Goal: Task Accomplishment & Management: Manage account settings

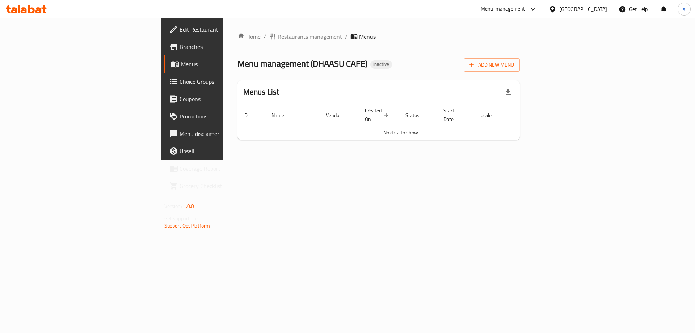
click at [181, 61] on span "Menus" at bounding box center [226, 64] width 90 height 9
click at [180, 48] on span "Branches" at bounding box center [226, 46] width 92 height 9
click at [514, 61] on span "Add New Menu" at bounding box center [492, 64] width 45 height 9
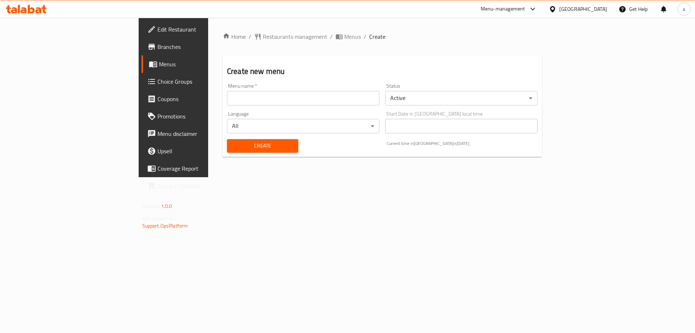
click at [227, 102] on input "text" at bounding box center [303, 98] width 152 height 14
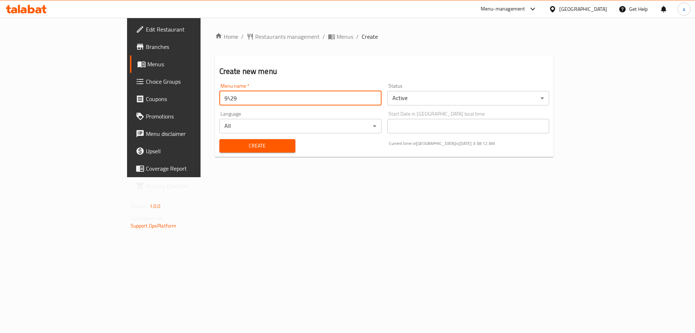
type input "9\29"
click at [225, 149] on span "Create" at bounding box center [257, 145] width 64 height 9
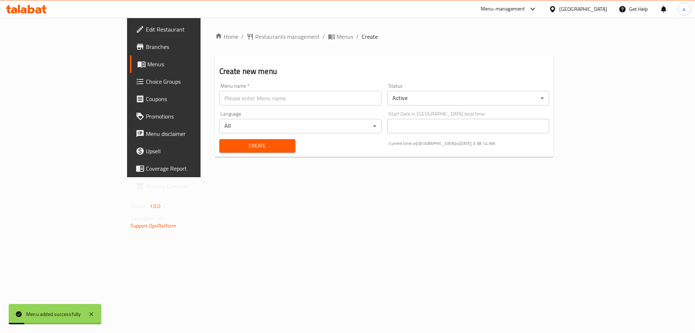
click at [130, 68] on link "Menus" at bounding box center [186, 63] width 113 height 17
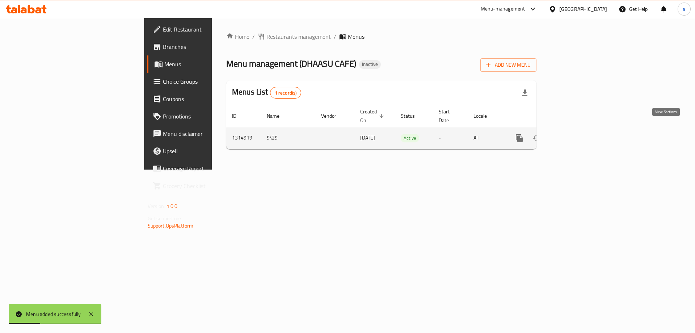
click at [581, 129] on link "enhanced table" at bounding box center [571, 137] width 17 height 17
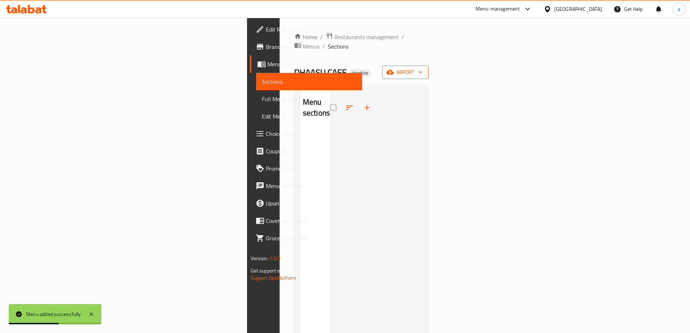
click at [423, 68] on span "import" at bounding box center [405, 72] width 35 height 9
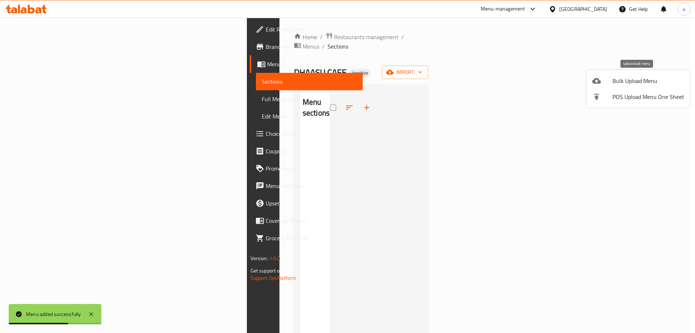
click at [638, 79] on span "Bulk Upload Menu" at bounding box center [649, 80] width 72 height 9
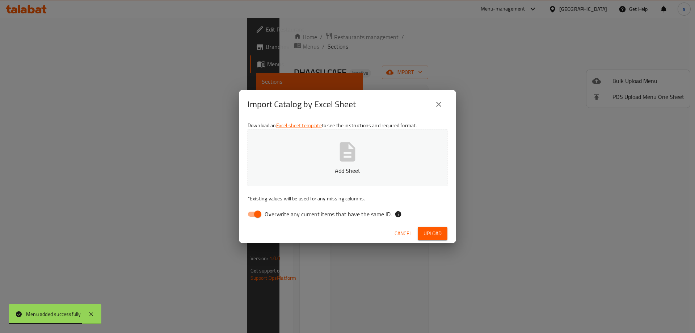
click at [256, 215] on input "Overwrite any current items that have the same ID." at bounding box center [257, 214] width 41 height 14
checkbox input "false"
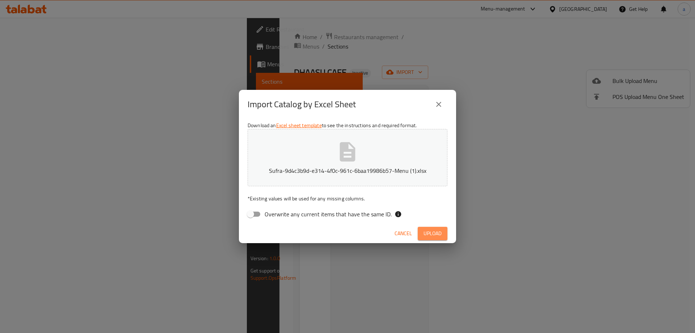
click at [432, 236] on span "Upload" at bounding box center [433, 233] width 18 height 9
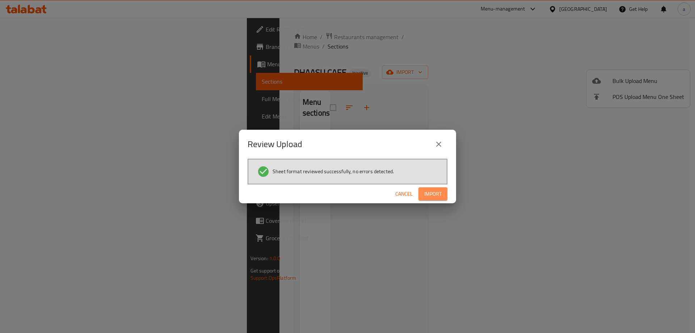
click at [446, 193] on button "Import" at bounding box center [433, 193] width 29 height 13
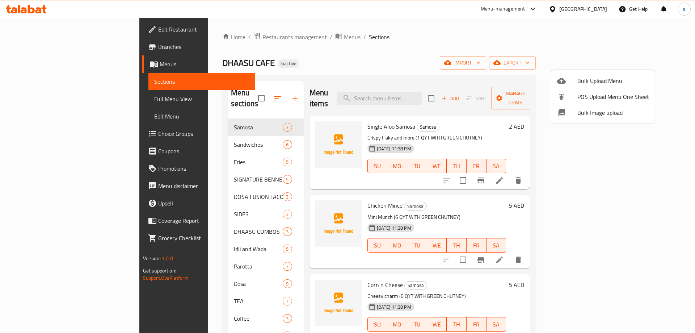
click at [531, 60] on div at bounding box center [347, 166] width 695 height 333
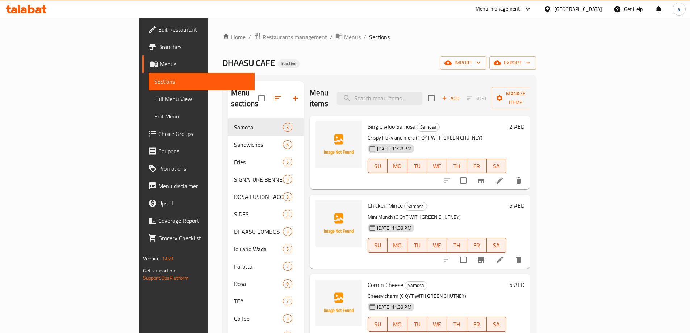
click at [154, 99] on span "Full Menu View" at bounding box center [201, 99] width 95 height 9
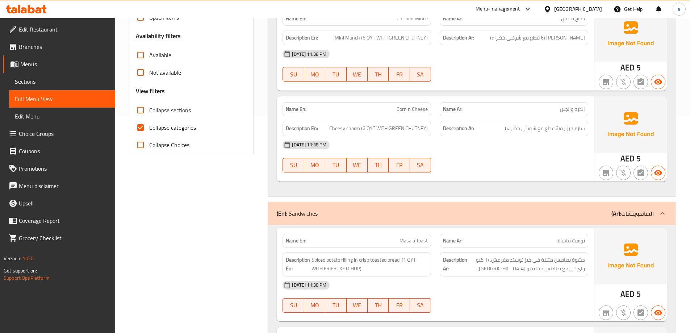
scroll to position [217, 0]
click at [142, 129] on input "Collapse categories" at bounding box center [140, 126] width 17 height 17
checkbox input "false"
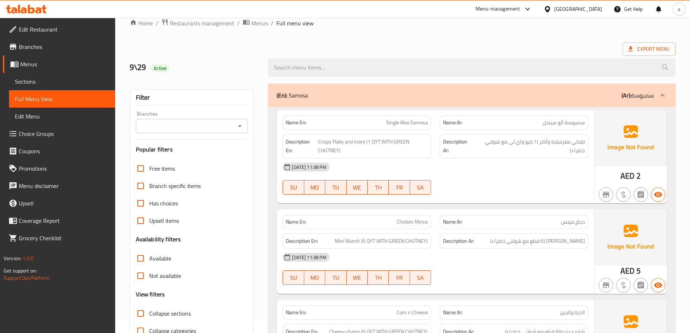
scroll to position [0, 0]
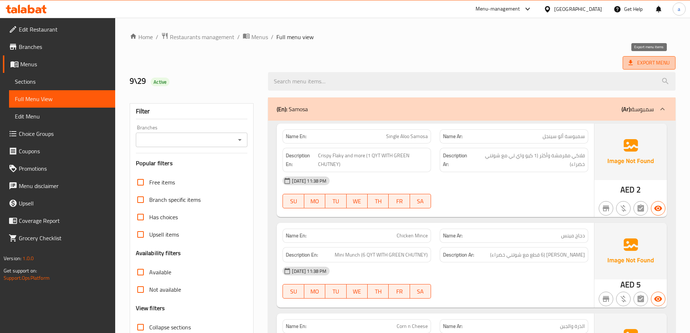
click at [646, 60] on span "Export Menu" at bounding box center [648, 62] width 41 height 9
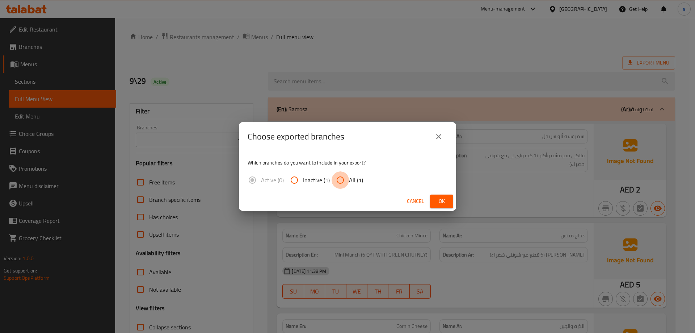
click at [339, 180] on input "All (1)" at bounding box center [340, 179] width 17 height 17
radio input "true"
click at [437, 198] on span "Ok" at bounding box center [442, 201] width 12 height 9
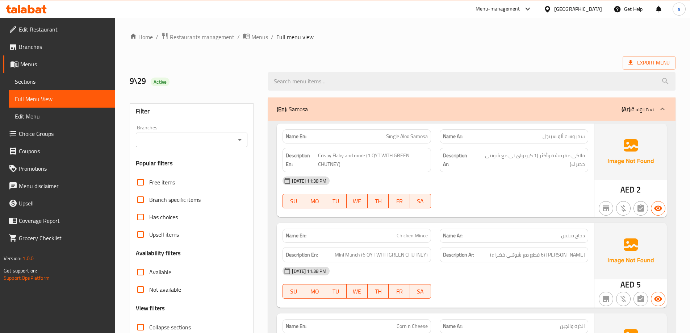
click at [35, 14] on div at bounding box center [26, 9] width 53 height 14
click at [35, 12] on icon at bounding box center [38, 10] width 6 height 6
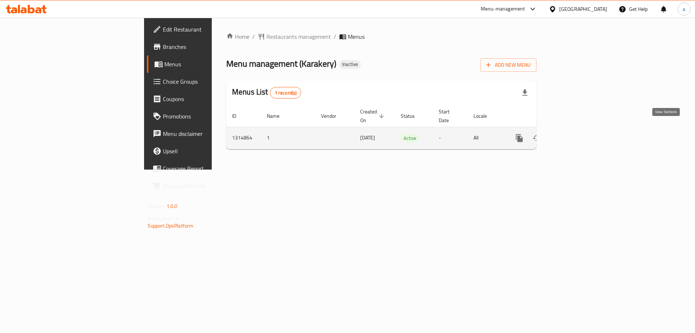
click at [576, 134] on icon "enhanced table" at bounding box center [572, 138] width 9 height 9
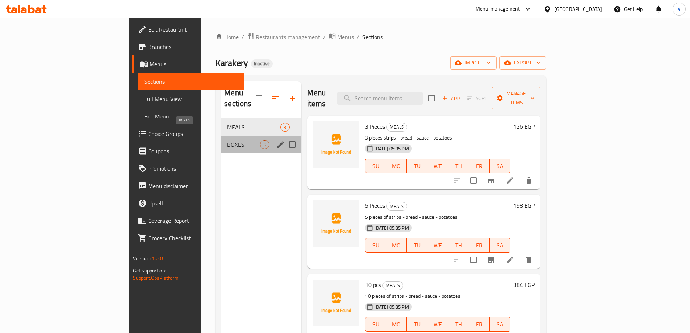
click at [227, 140] on span "BOXES" at bounding box center [243, 144] width 33 height 9
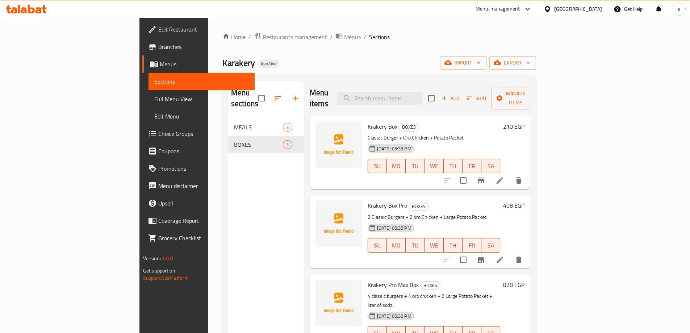
click at [158, 47] on span "Branches" at bounding box center [203, 46] width 91 height 9
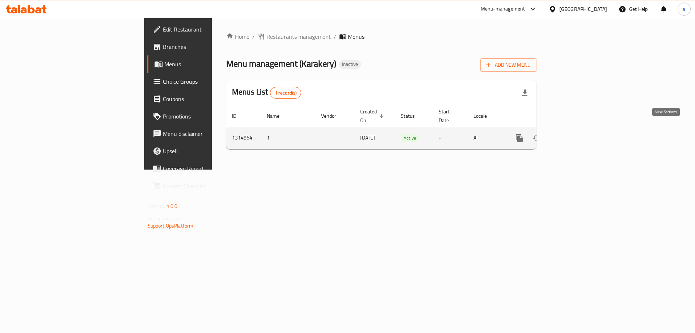
click at [576, 134] on icon "enhanced table" at bounding box center [572, 138] width 9 height 9
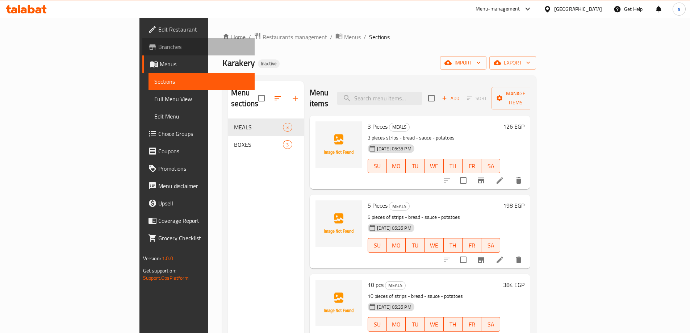
click at [142, 42] on link "Branches" at bounding box center [198, 46] width 112 height 17
